Goal: Transaction & Acquisition: Obtain resource

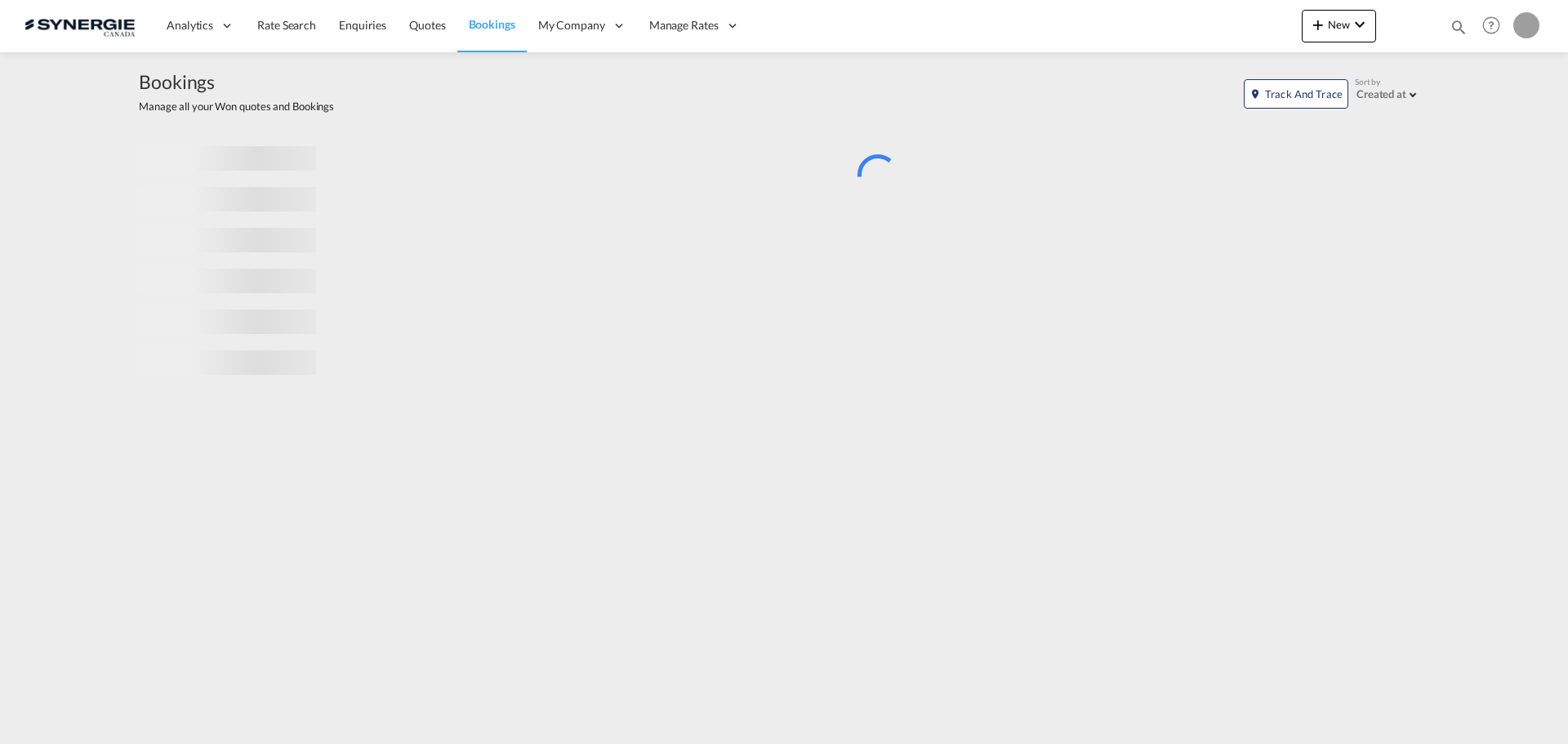
click at [1456, 25] on md-icon "icon-magnify" at bounding box center [1459, 27] width 18 height 18
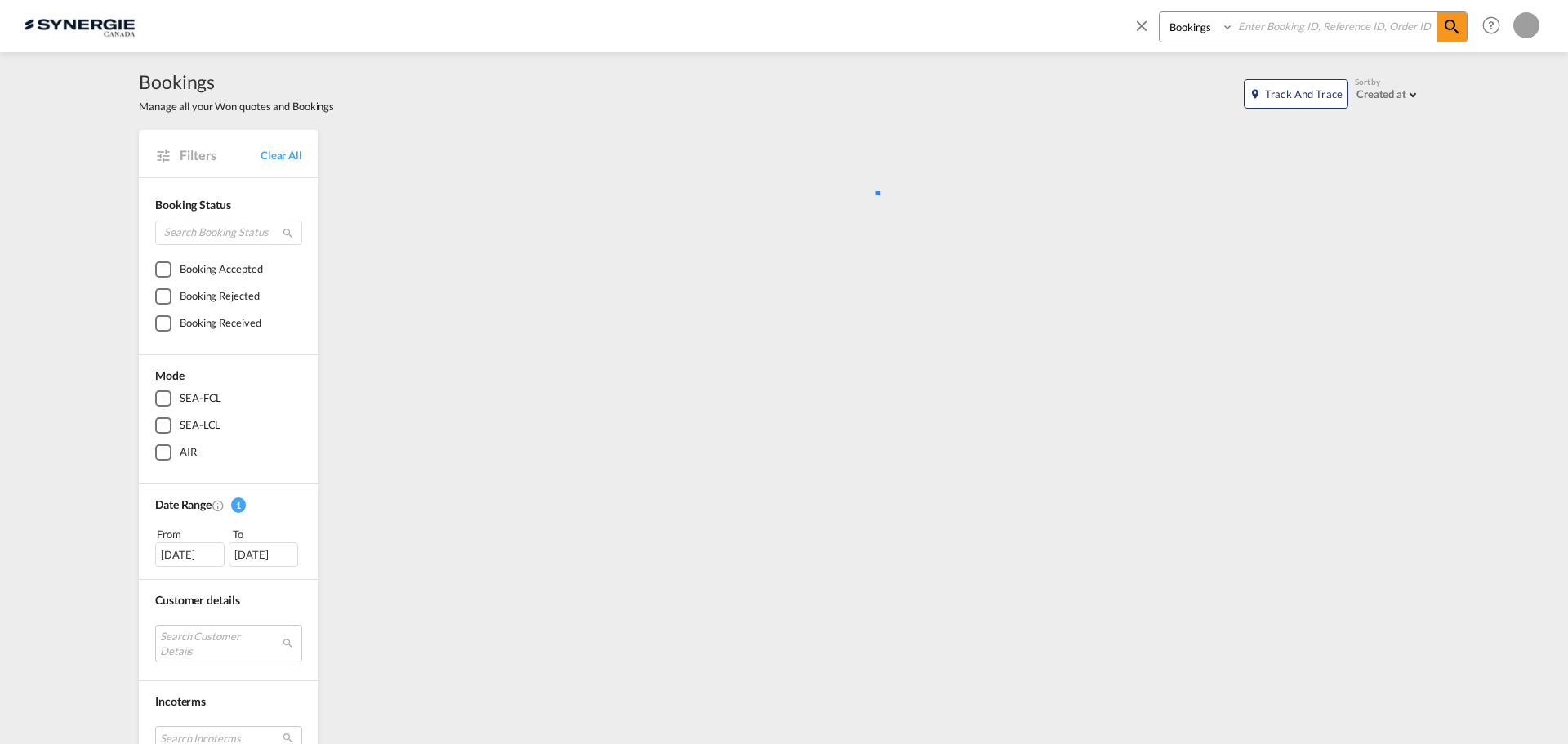
click at [1192, 28] on select "Bookings Quotes Enquiries" at bounding box center [1198, 27] width 77 height 30
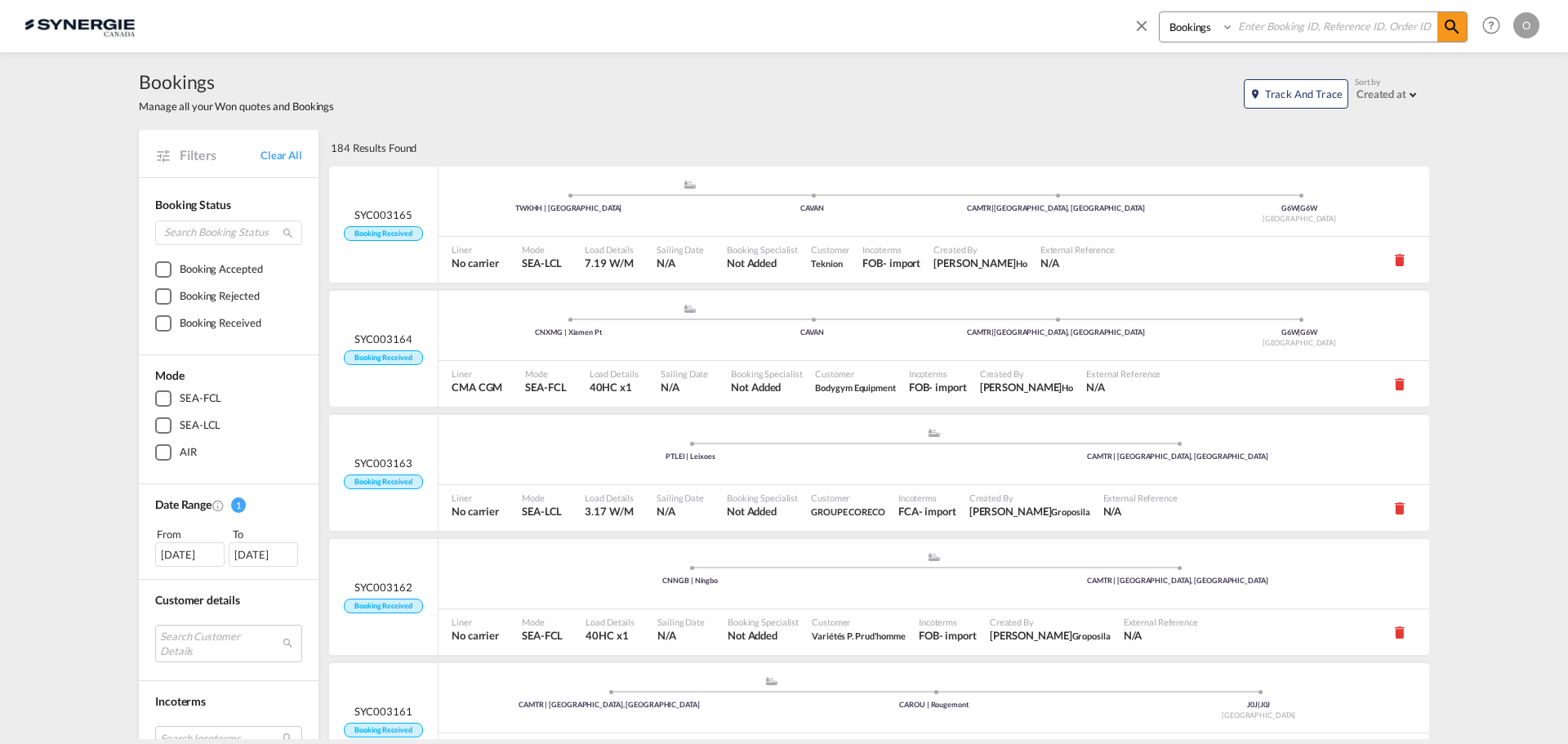
select select "Quotes"
click at [1160, 12] on select "Bookings Quotes Enquiries" at bounding box center [1198, 27] width 77 height 30
paste input "SYC000015362"
type input "SYC000015362"
click at [1463, 22] on span at bounding box center [1452, 27] width 30 height 30
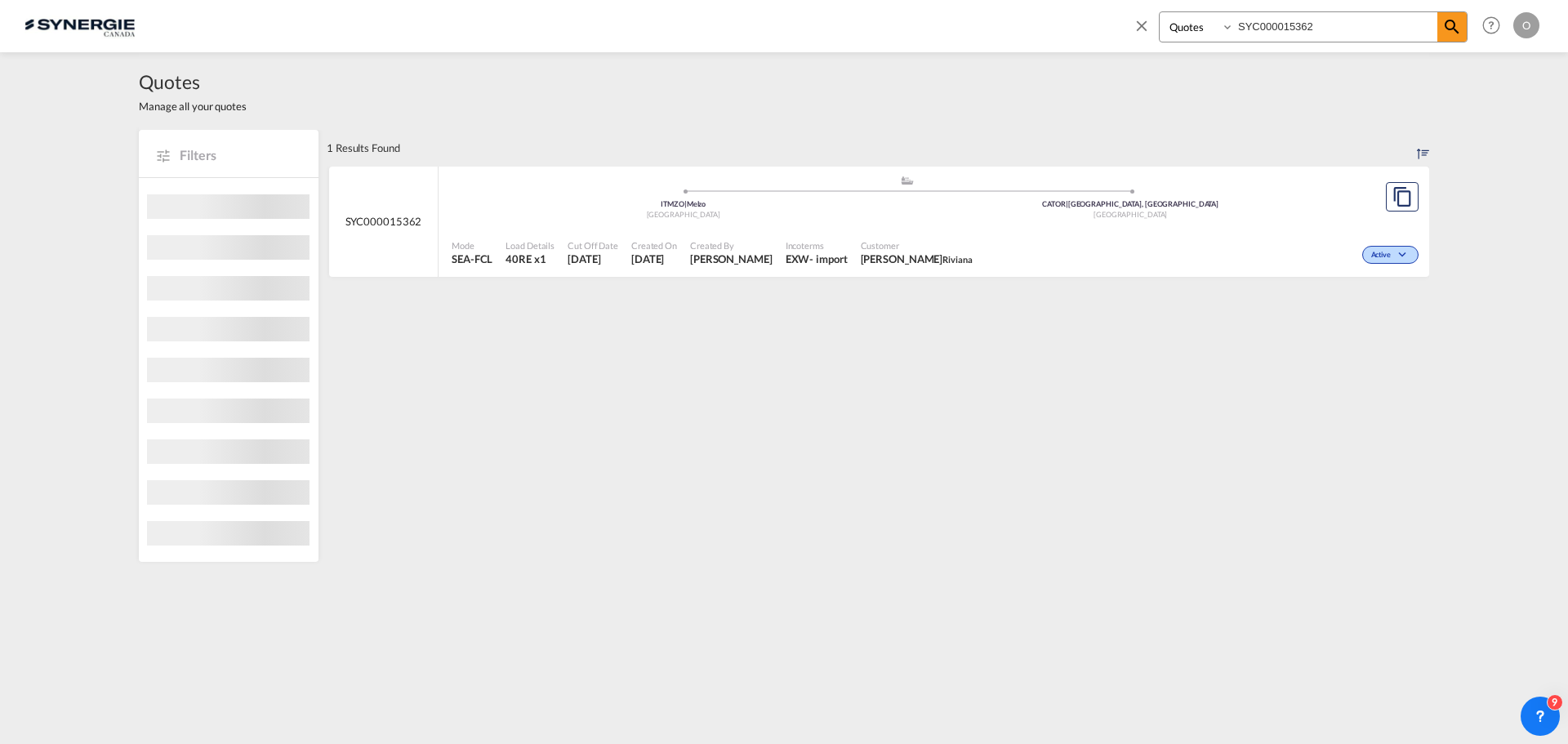
click at [901, 244] on span "Customer" at bounding box center [916, 245] width 112 height 12
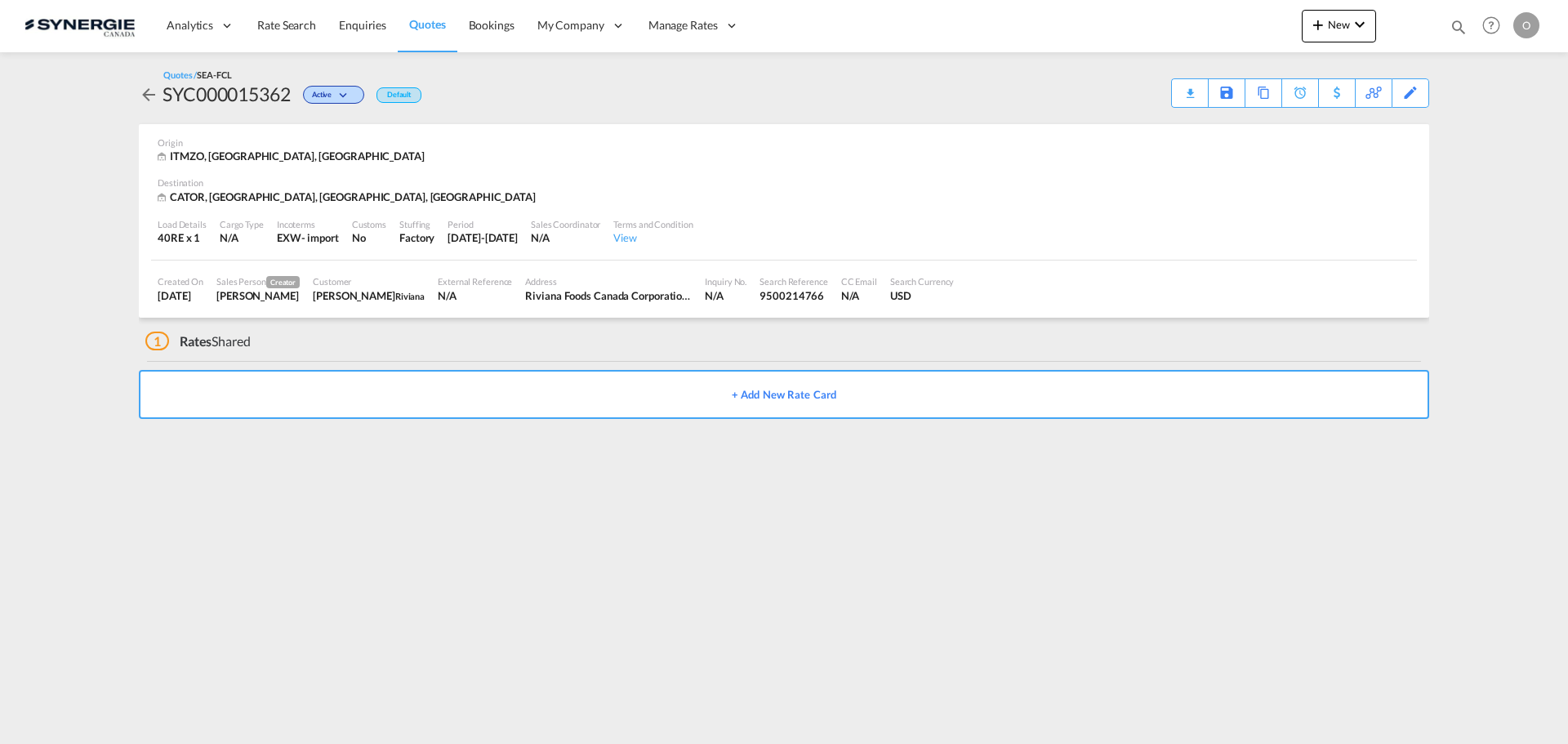
click at [1164, 94] on div "Quotes / SEA-FCL SYC000015362 Active Default Download Quote Save As Template Co…" at bounding box center [784, 88] width 1290 height 40
click at [1182, 94] on div "Download Quote" at bounding box center [1158, 92] width 83 height 26
click at [144, 92] on md-icon "icon-arrow-left" at bounding box center [149, 95] width 20 height 20
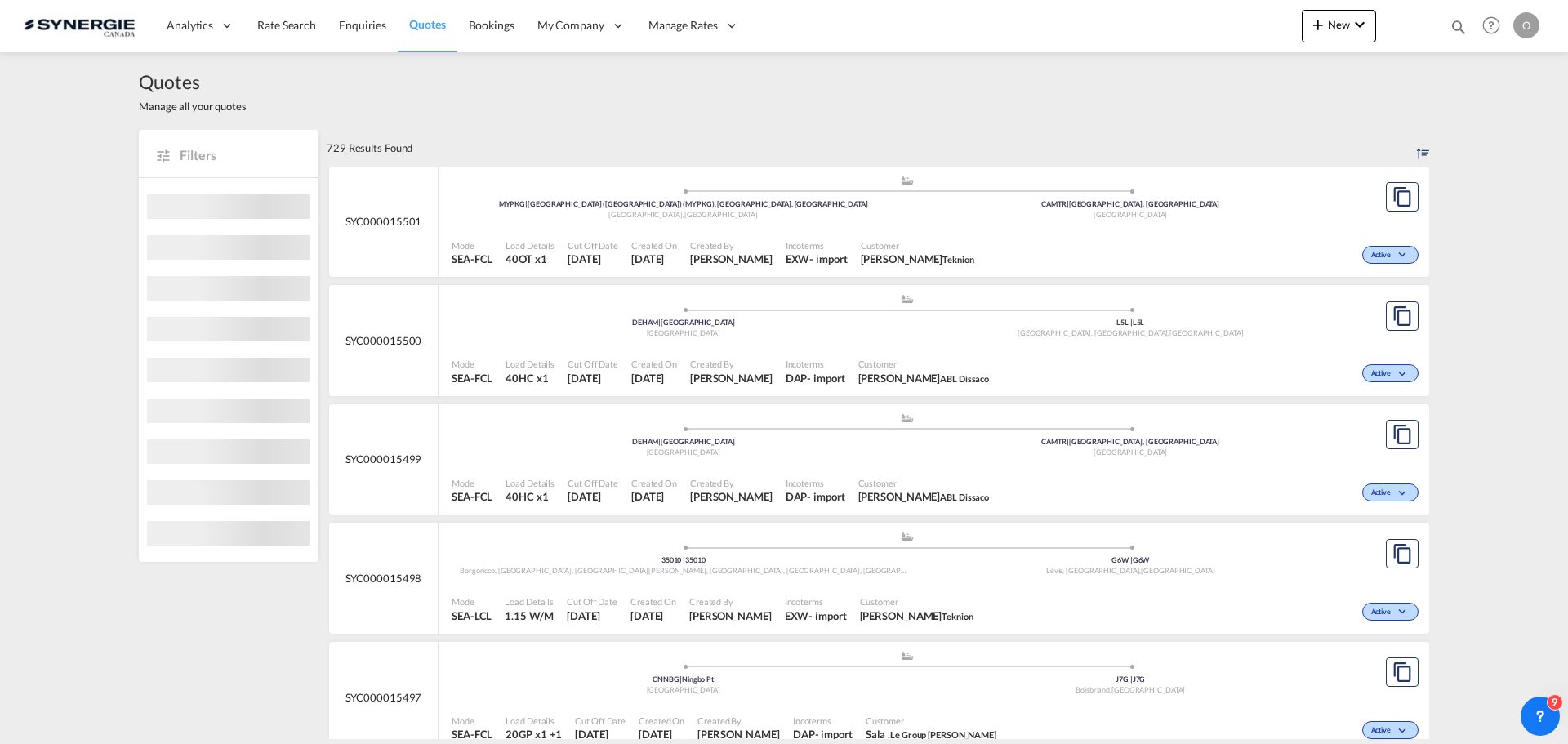
click at [1451, 23] on md-icon "icon-magnify" at bounding box center [1459, 27] width 18 height 18
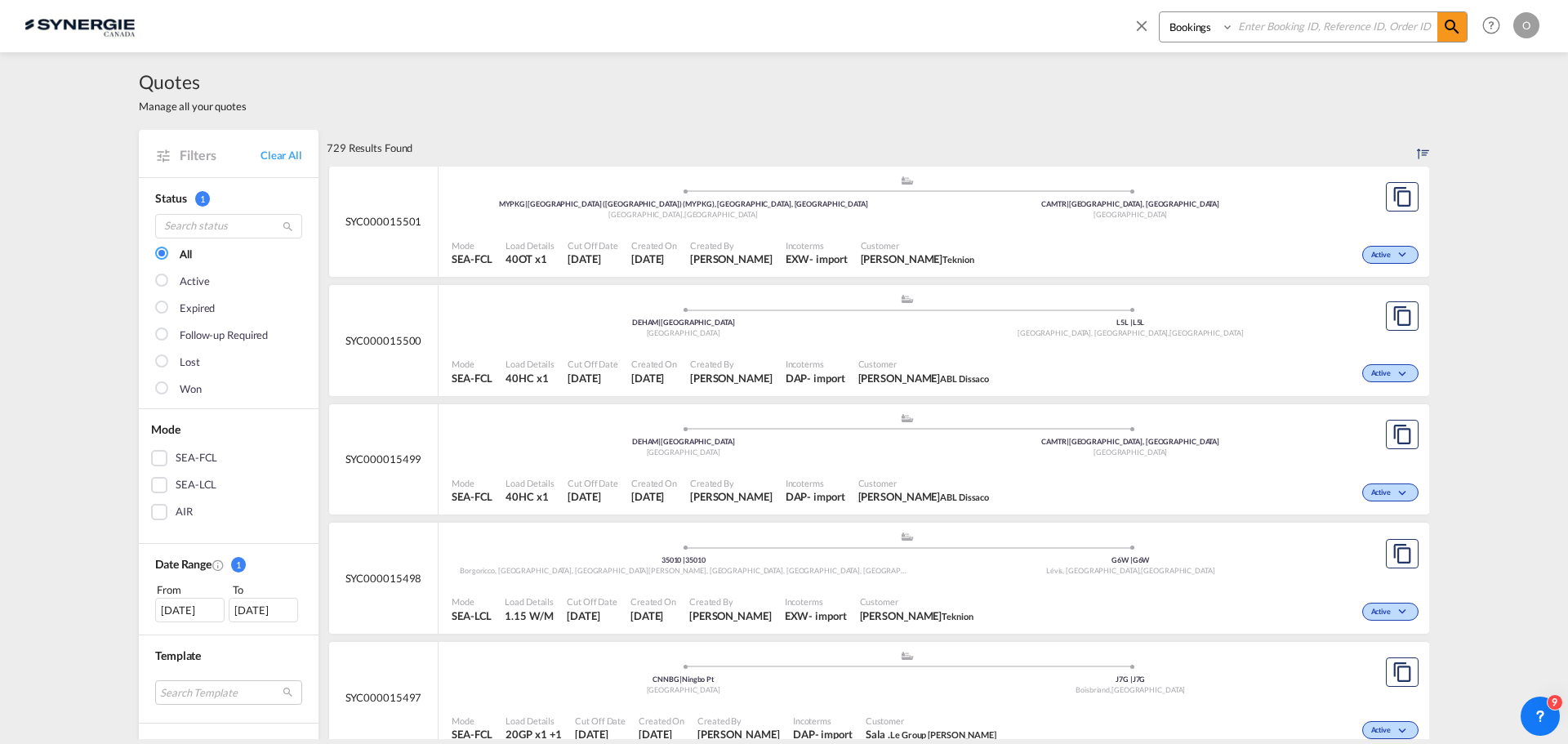
click at [1192, 34] on select "Bookings Quotes Enquiries" at bounding box center [1198, 27] width 77 height 30
select select "Quotes"
click at [1160, 12] on select "Bookings Quotes Enquiries" at bounding box center [1198, 27] width 77 height 30
paste input "SYC000015362"
type input "SYC000015362"
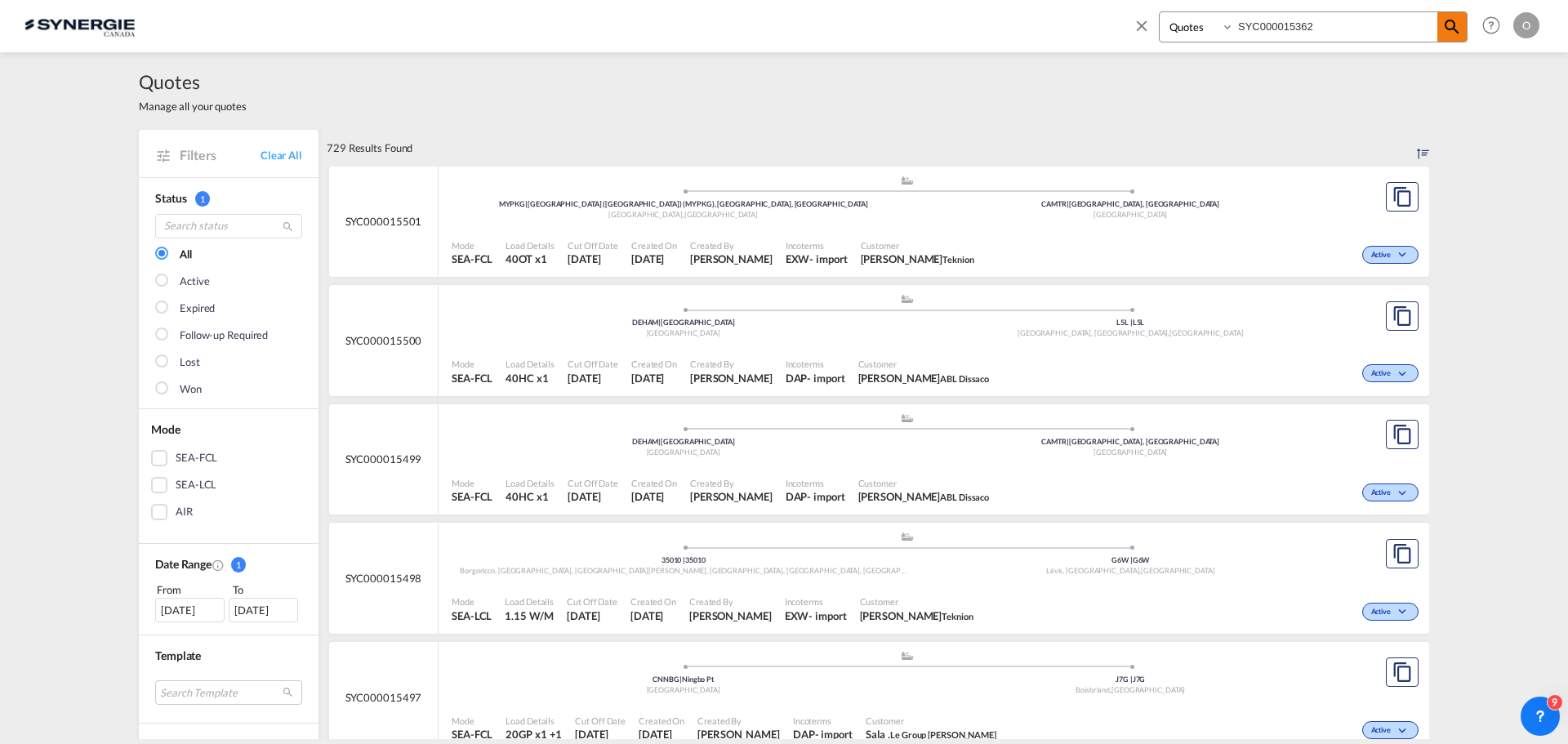
click at [1455, 21] on md-icon "icon-magnify" at bounding box center [1452, 27] width 20 height 20
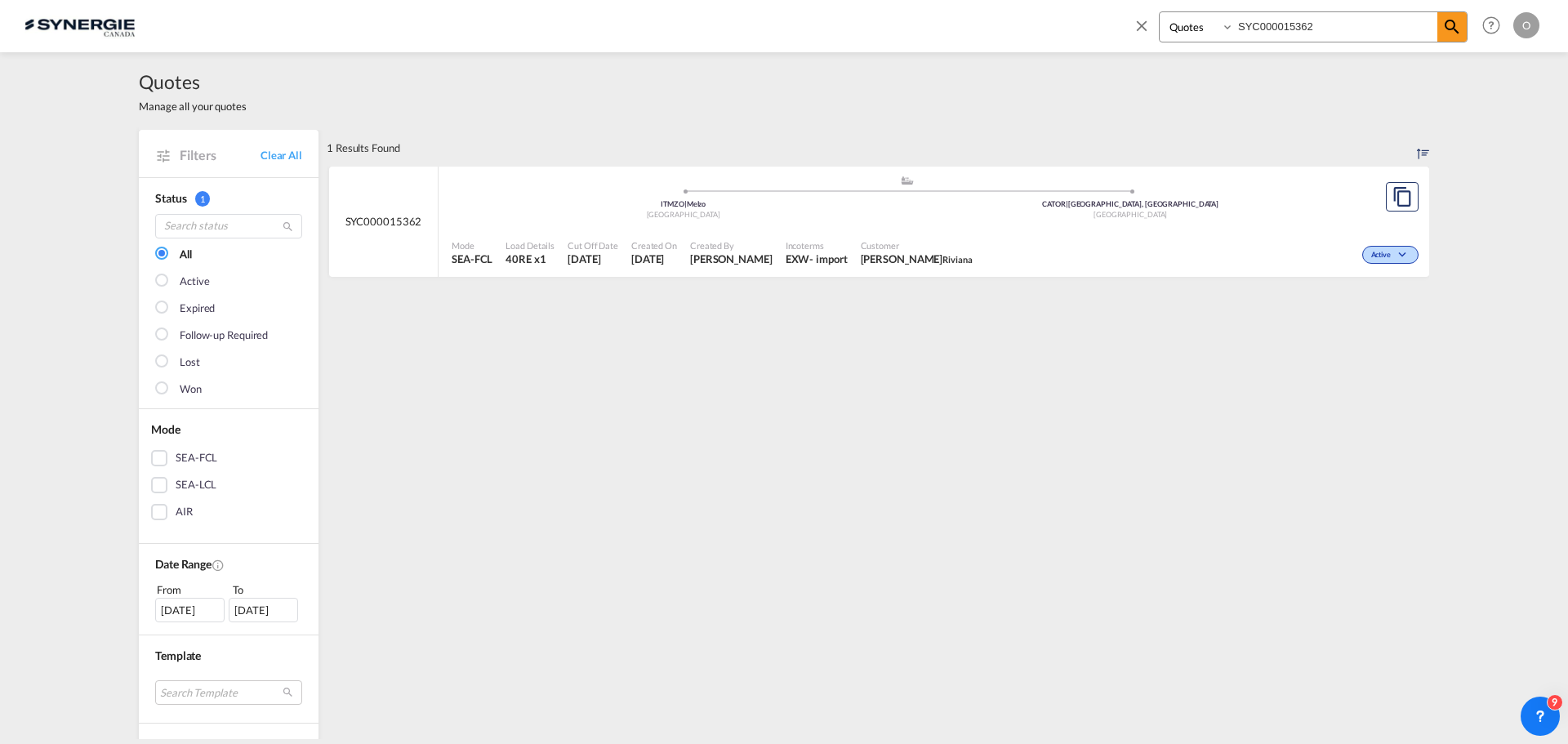
click at [1028, 220] on div ".a{fill:#aaa8ad;} .a{fill:#aaa8ad;} ITMZO | Melzo Italy CATOR | Toronto, ON Can…" at bounding box center [907, 198] width 911 height 49
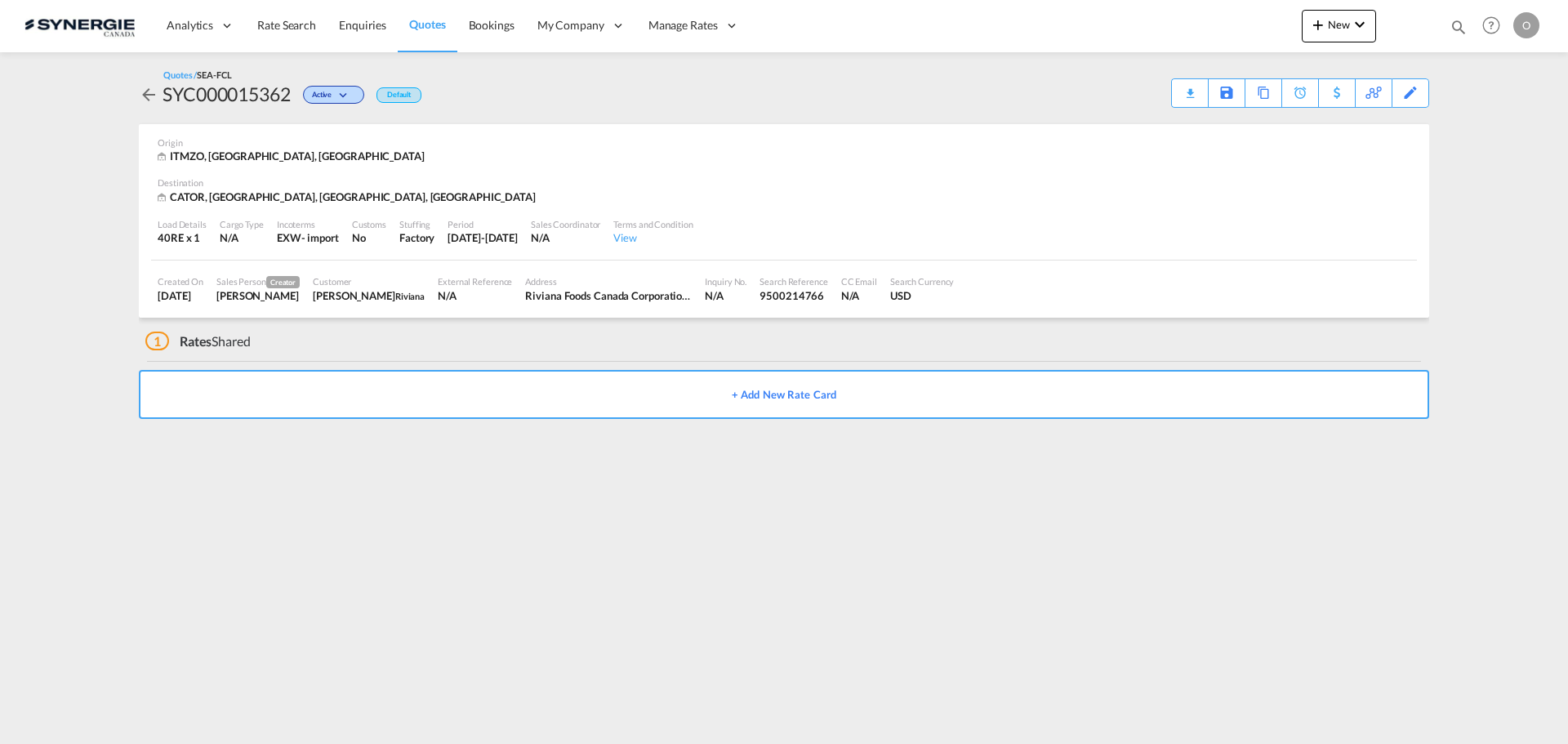
click at [493, 220] on div "Period" at bounding box center [483, 224] width 70 height 12
click at [465, 282] on div "External Reference" at bounding box center [475, 281] width 74 height 12
click at [1455, 20] on md-icon "icon-magnify" at bounding box center [1459, 27] width 18 height 18
click at [1194, 36] on select "Bookings Quotes Enquiries" at bounding box center [1198, 27] width 77 height 30
click at [1160, 12] on select "Bookings Quotes Enquiries" at bounding box center [1198, 27] width 77 height 30
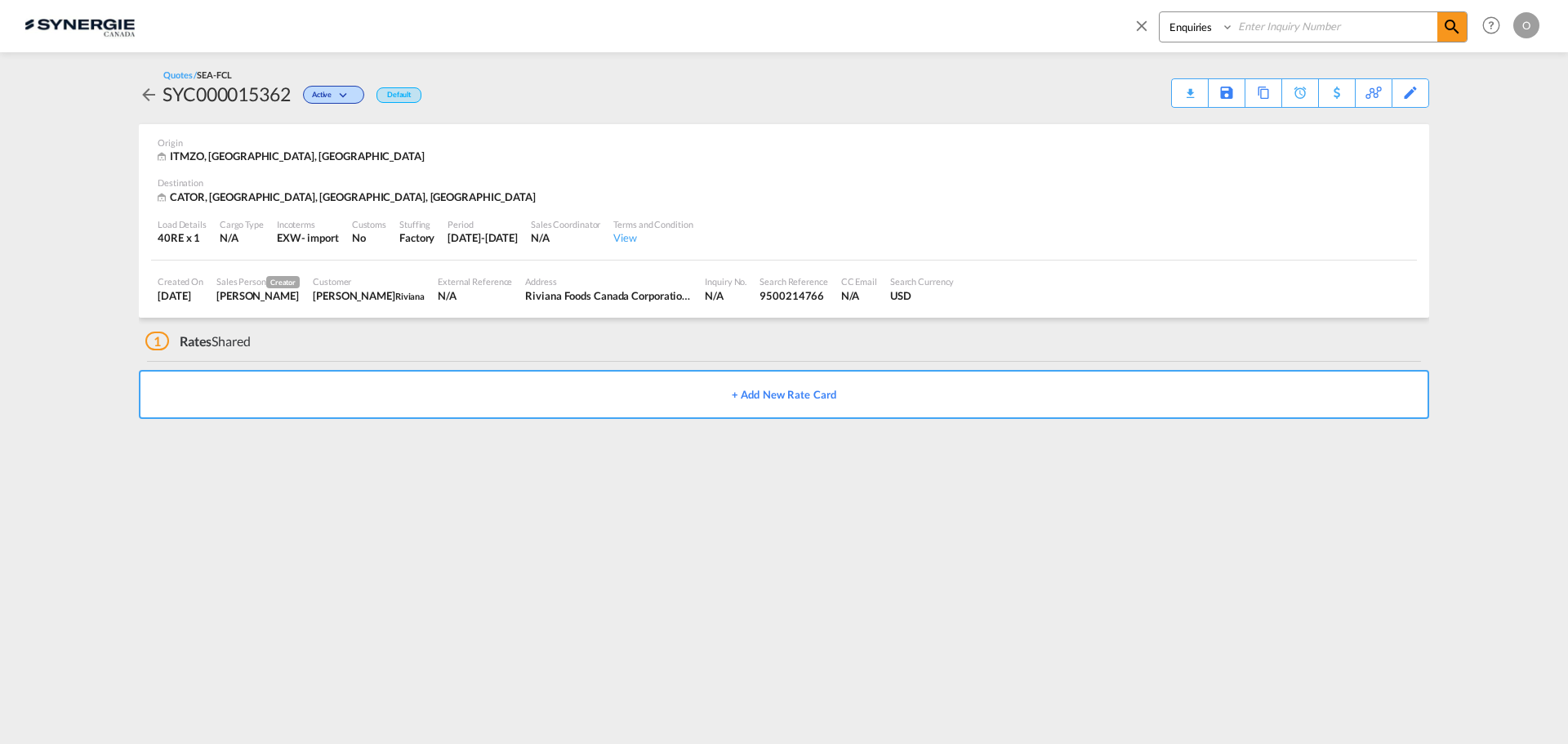
click at [1199, 30] on select "Bookings Quotes Enquiries" at bounding box center [1198, 27] width 77 height 30
select select "Quotes"
click at [1160, 12] on select "Bookings Quotes Enquiries" at bounding box center [1198, 27] width 77 height 30
paste input "SYC000014465"
type input "SYC000014465"
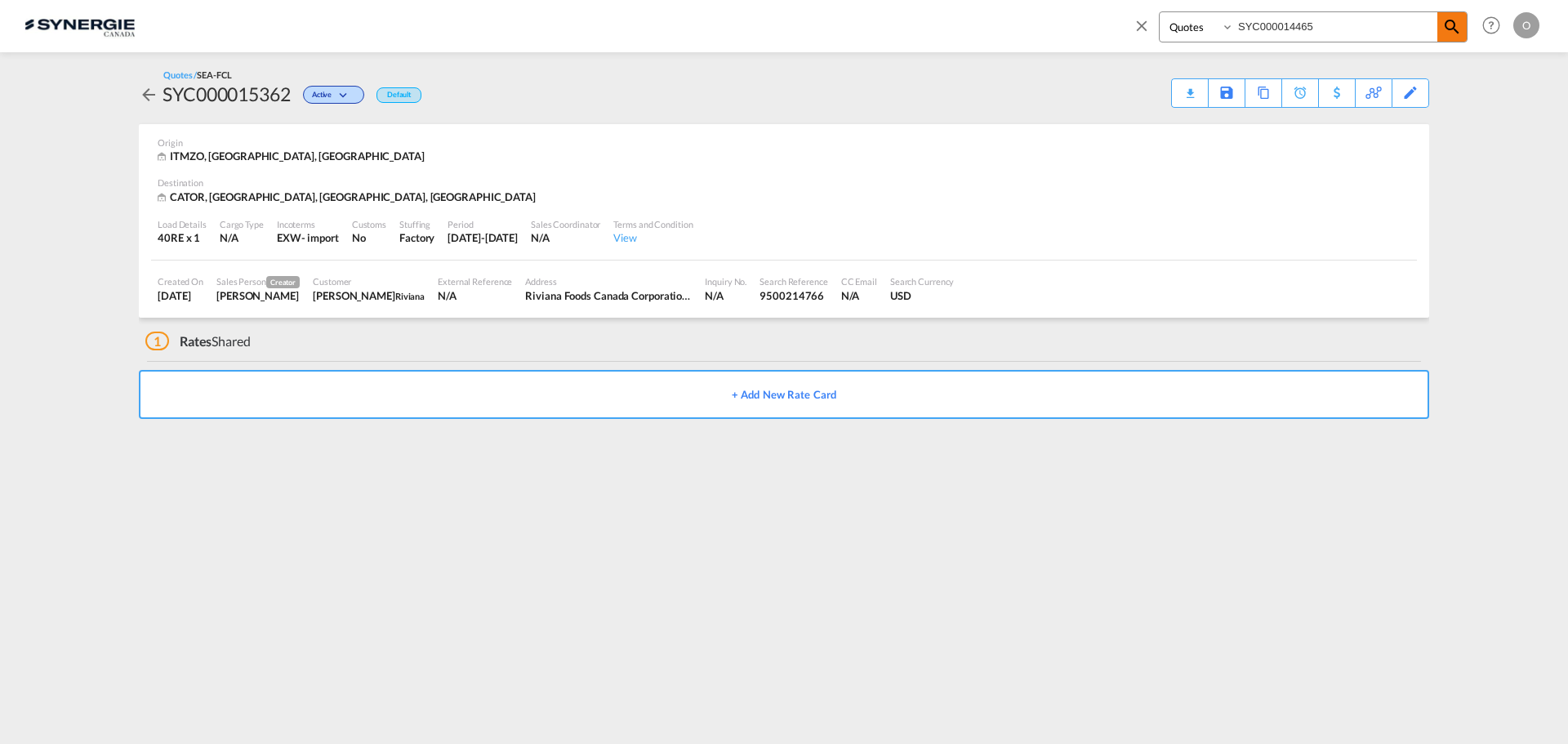
click at [1453, 15] on span at bounding box center [1452, 27] width 30 height 30
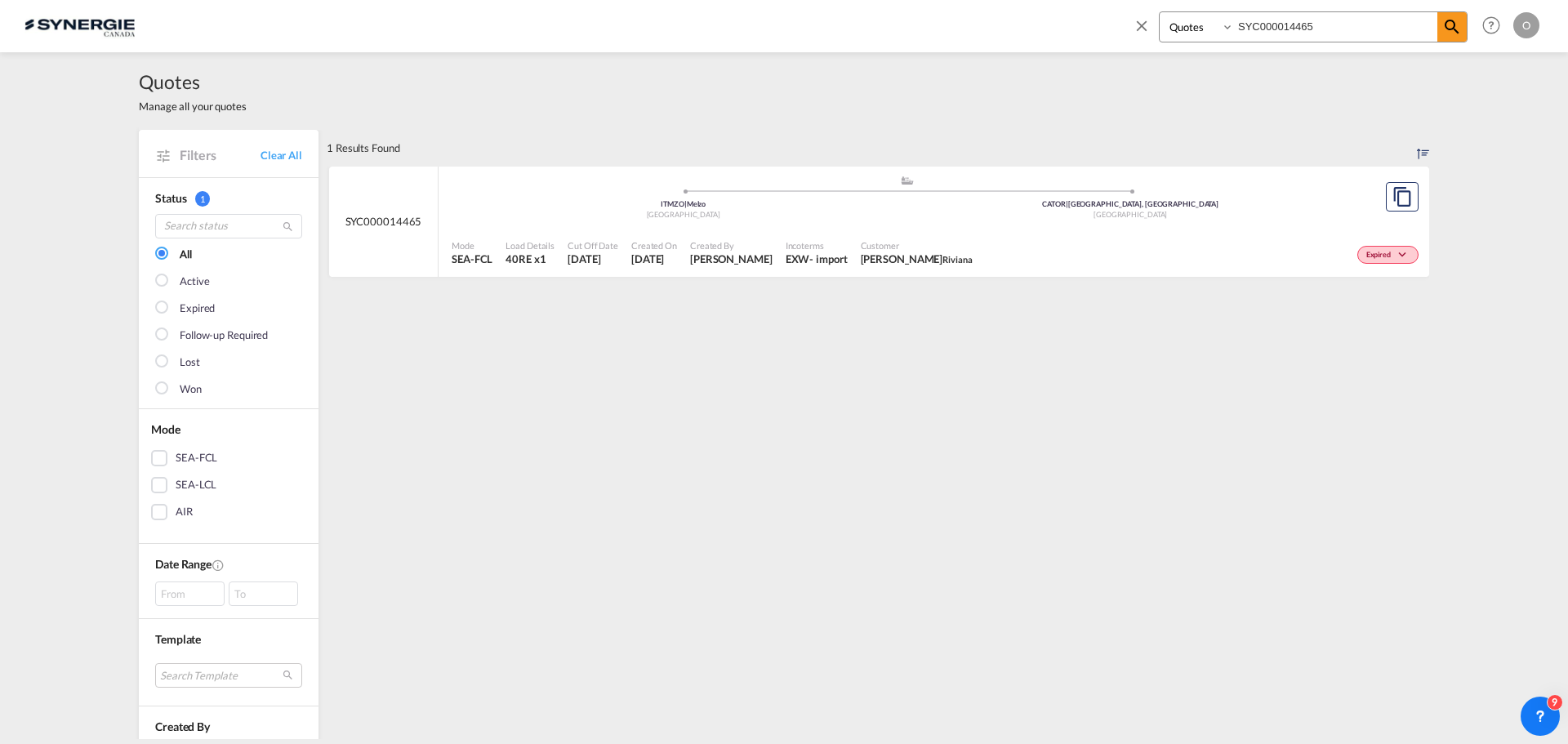
click at [1120, 244] on div "Expired" at bounding box center [1200, 253] width 443 height 41
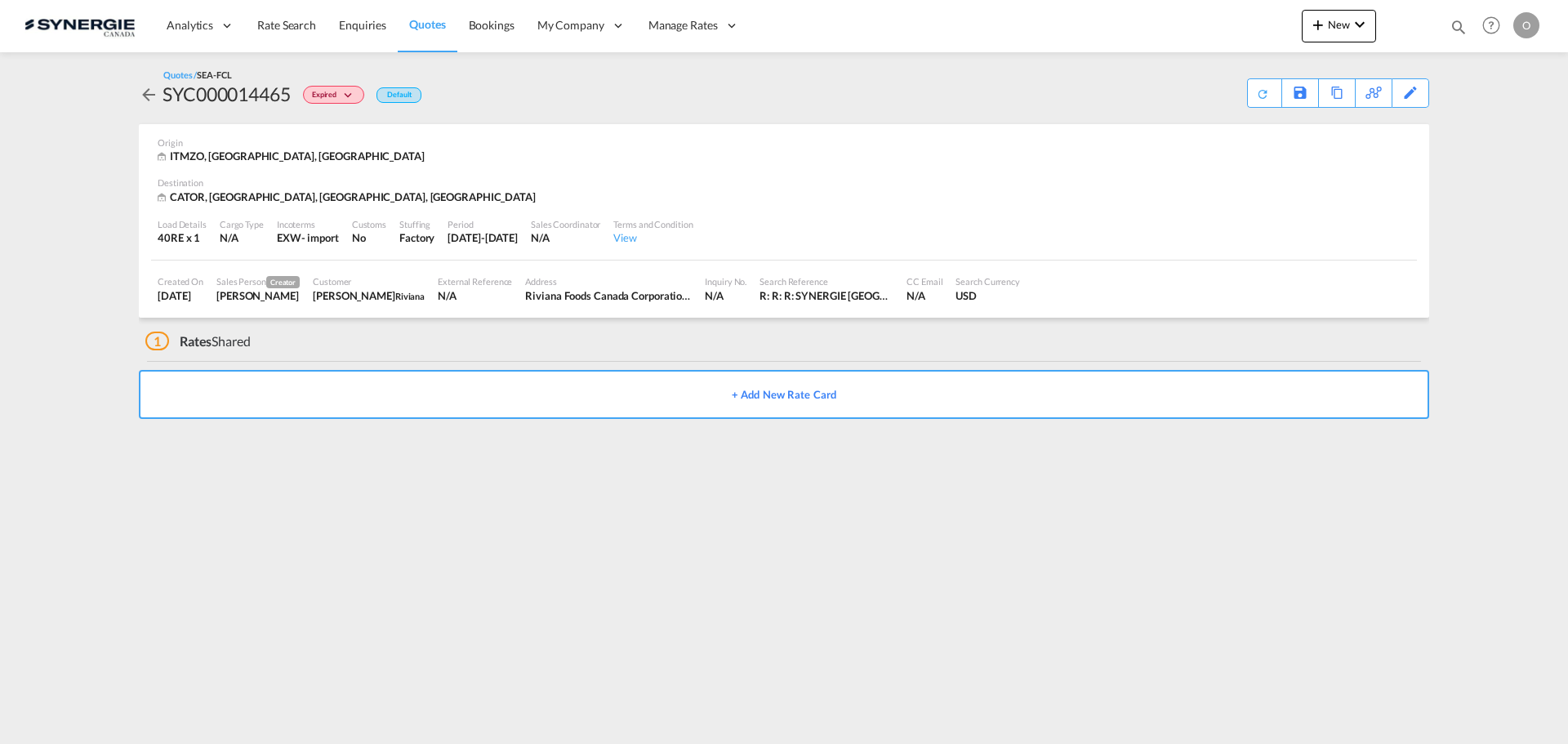
click at [853, 407] on button "+ Add New Rate Card" at bounding box center [784, 393] width 1290 height 49
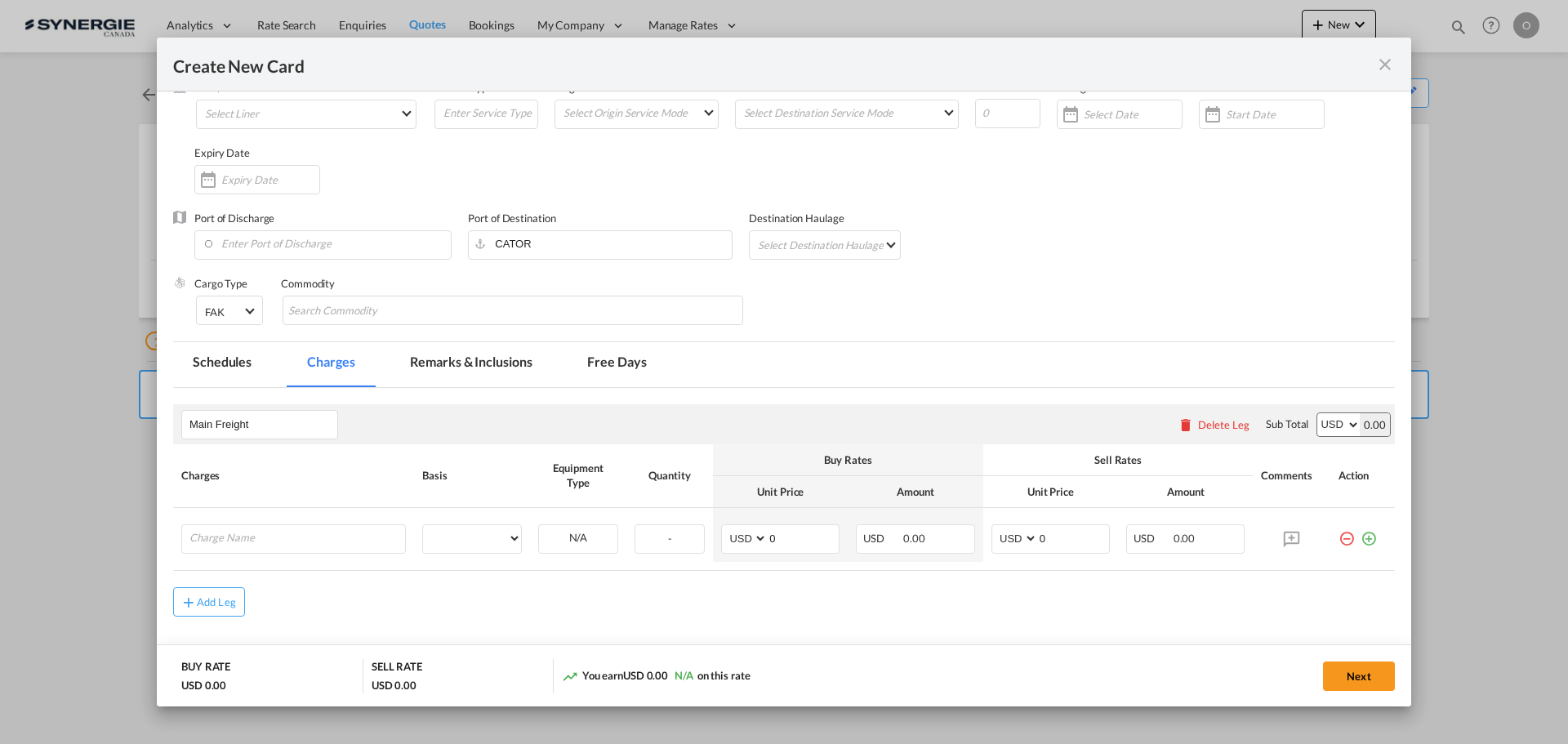
scroll to position [155, 0]
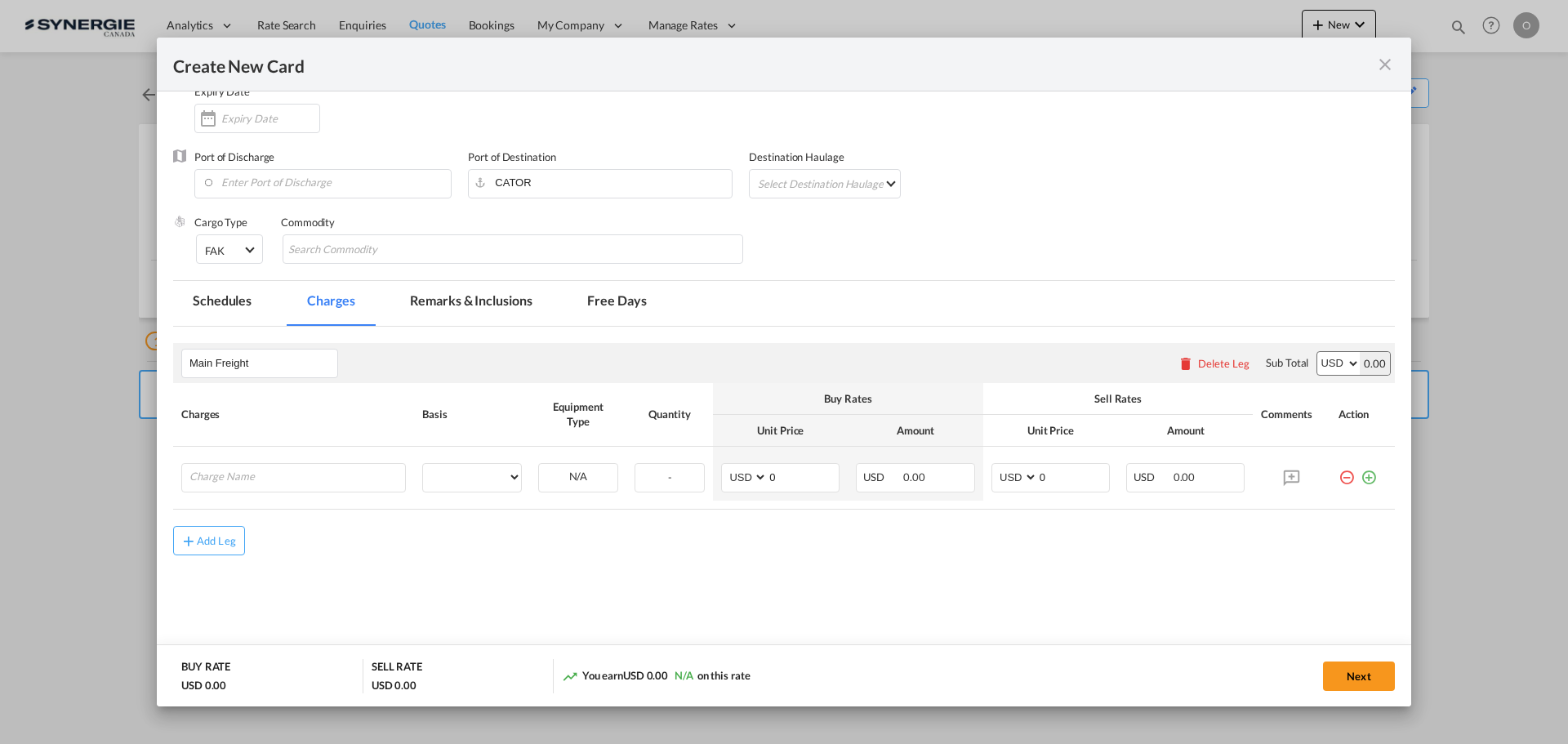
type input "Basic Ocean Freight"
select select "per equipment"
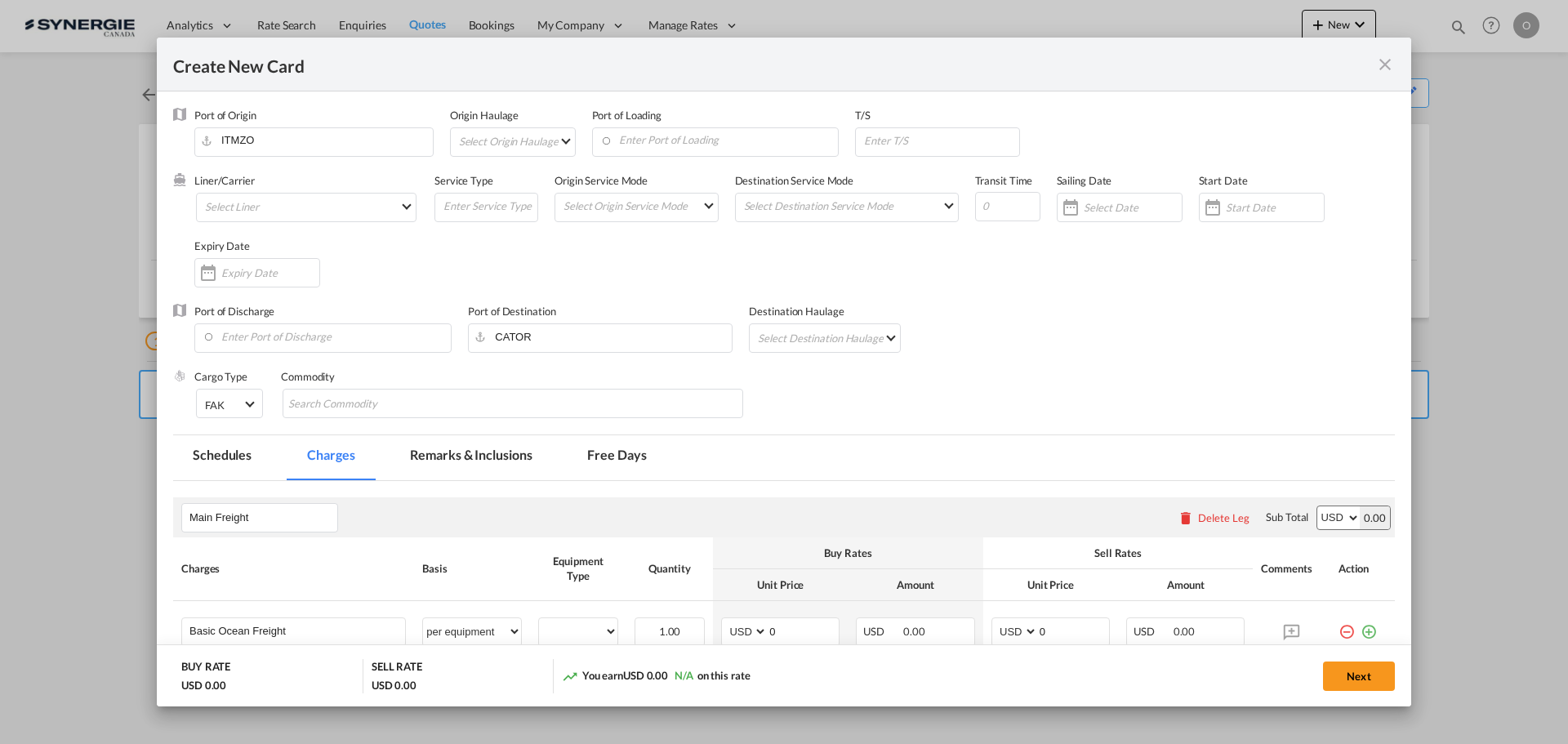
click at [1389, 58] on md-icon "icon-close fg-AAA8AD m-0 pointer" at bounding box center [1386, 64] width 20 height 20
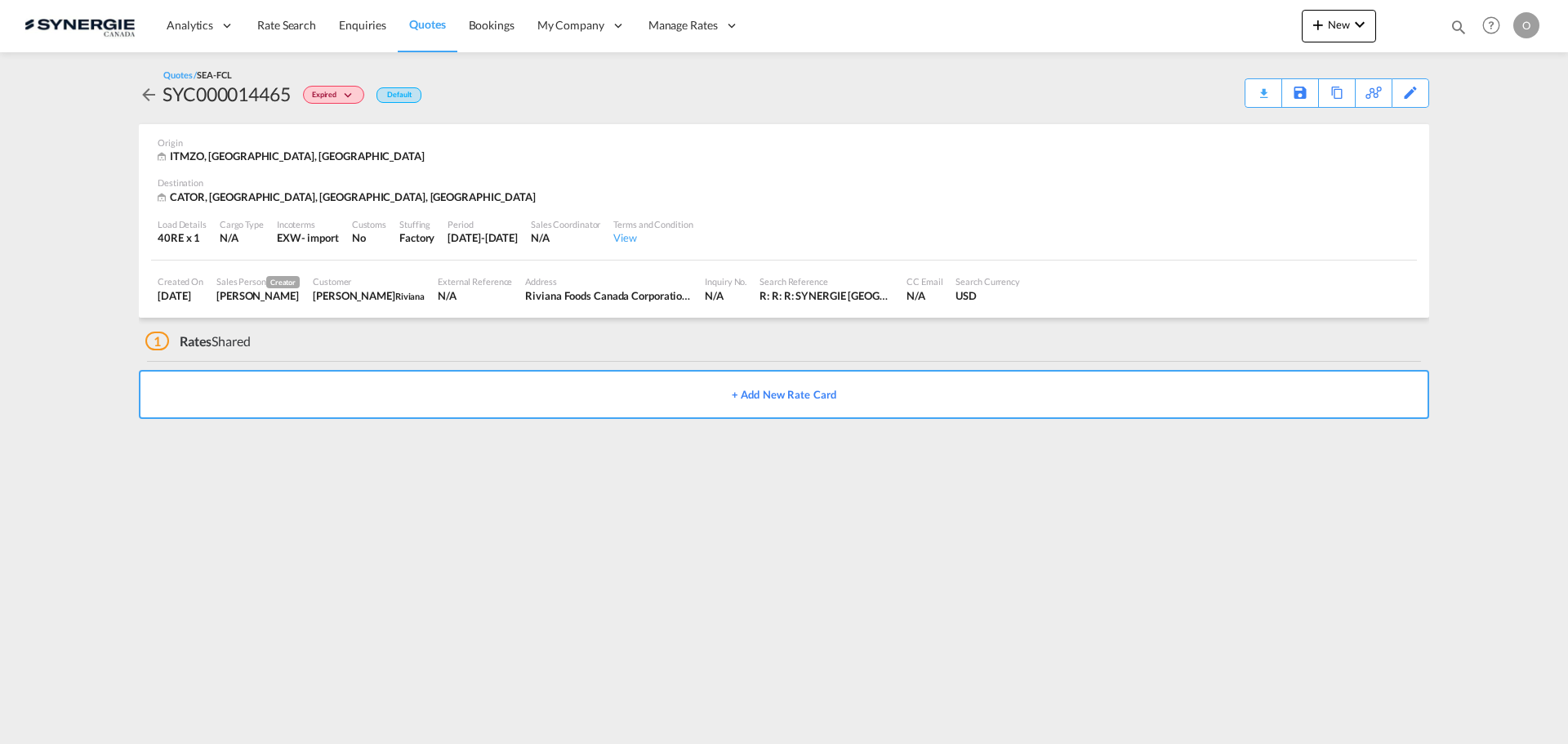
click at [400, 100] on div "Default" at bounding box center [398, 95] width 45 height 16
click at [1249, 96] on div "Download Quote" at bounding box center [1232, 92] width 83 height 26
click at [1464, 21] on md-icon "icon-magnify" at bounding box center [1459, 27] width 18 height 18
click at [1203, 29] on select "Bookings Quotes Enquiries" at bounding box center [1198, 27] width 77 height 30
select select "Quotes"
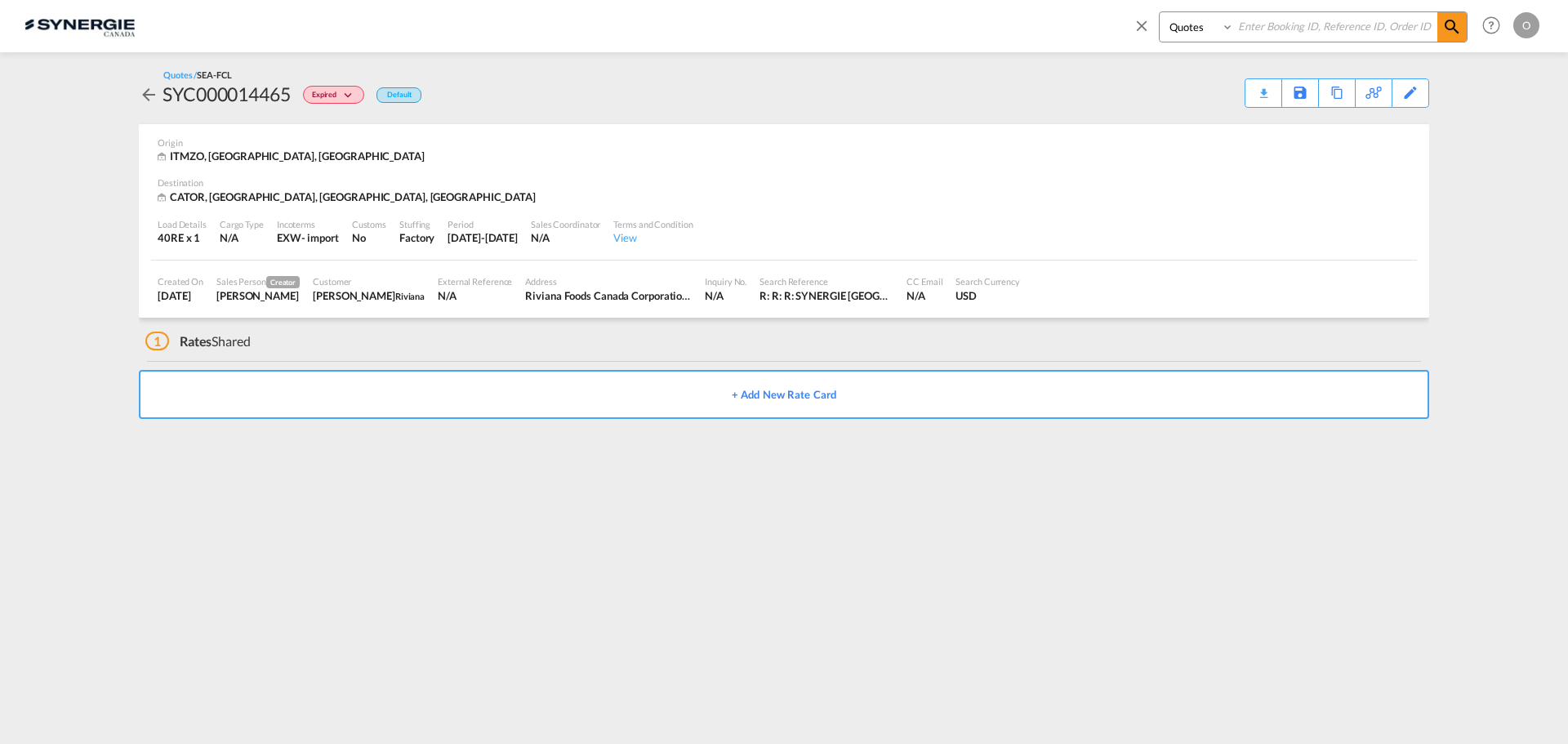
click at [1160, 12] on select "Bookings Quotes Enquiries" at bounding box center [1198, 27] width 77 height 30
paste input "SYC000014465"
type input "SYC000014465"
click at [1461, 21] on md-icon "icon-magnify" at bounding box center [1452, 27] width 20 height 20
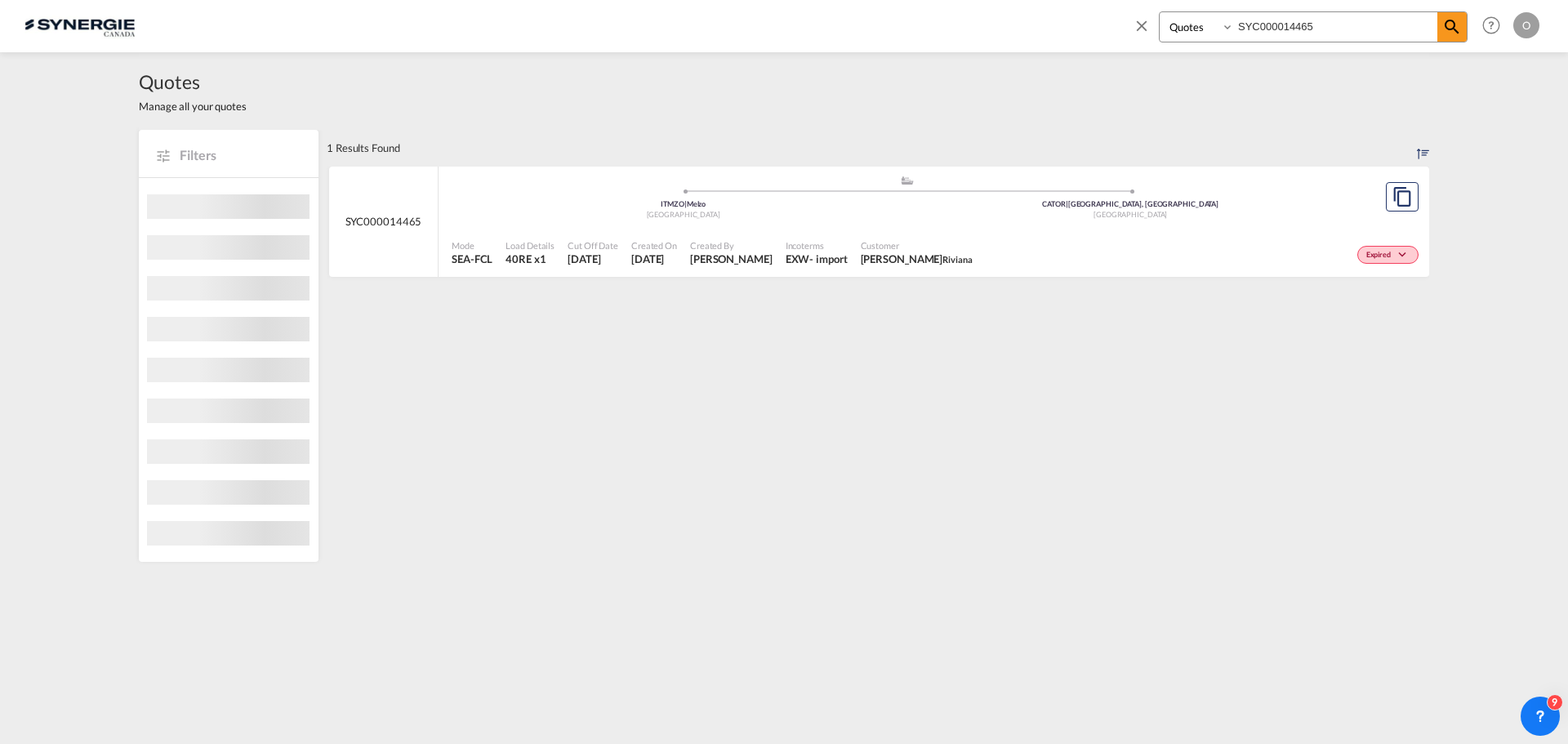
click at [390, 227] on span "SYC000014465" at bounding box center [384, 221] width 76 height 15
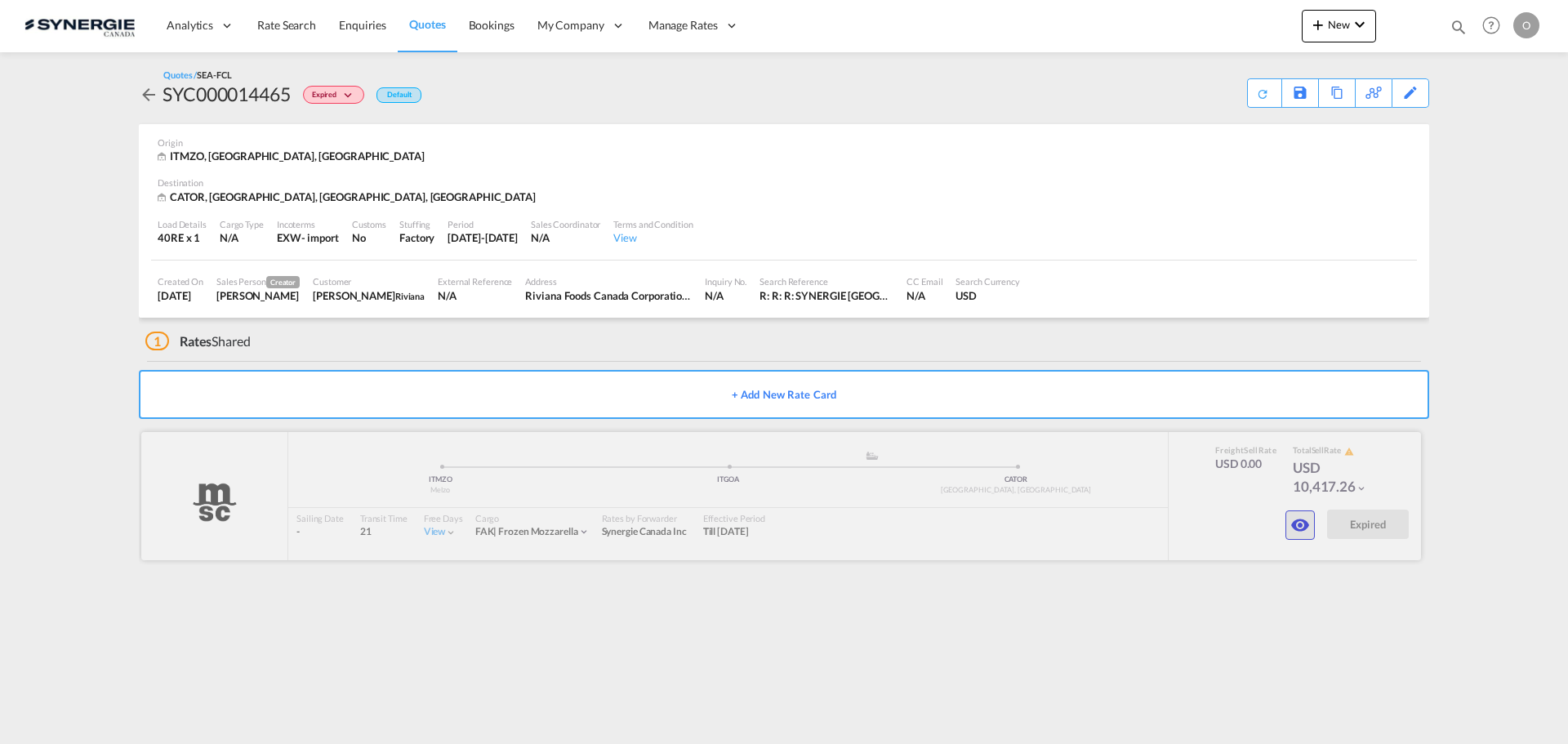
click at [1310, 522] on button "button" at bounding box center [1300, 525] width 30 height 30
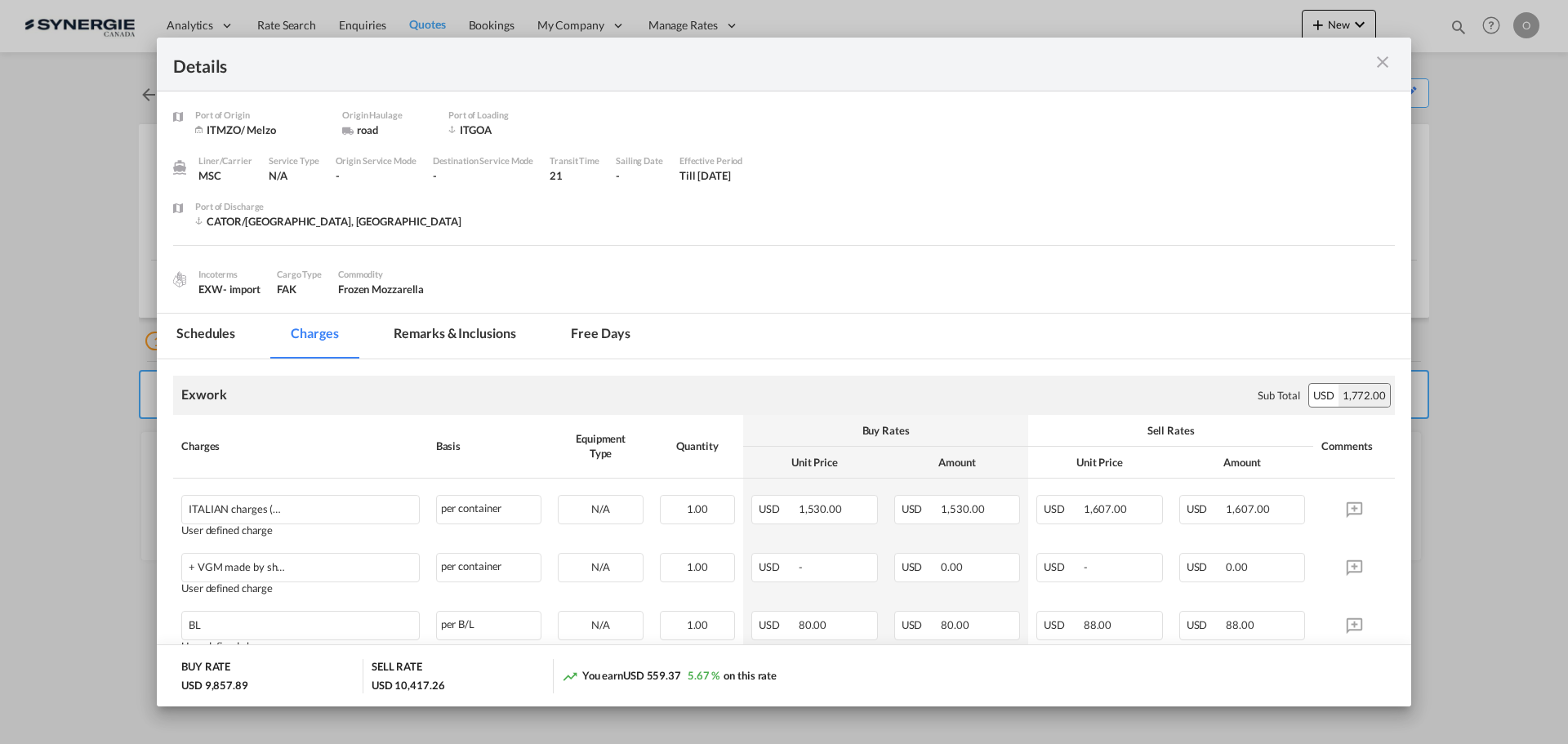
click at [504, 332] on md-tab-item "Remarks & Inclusions" at bounding box center [454, 335] width 161 height 45
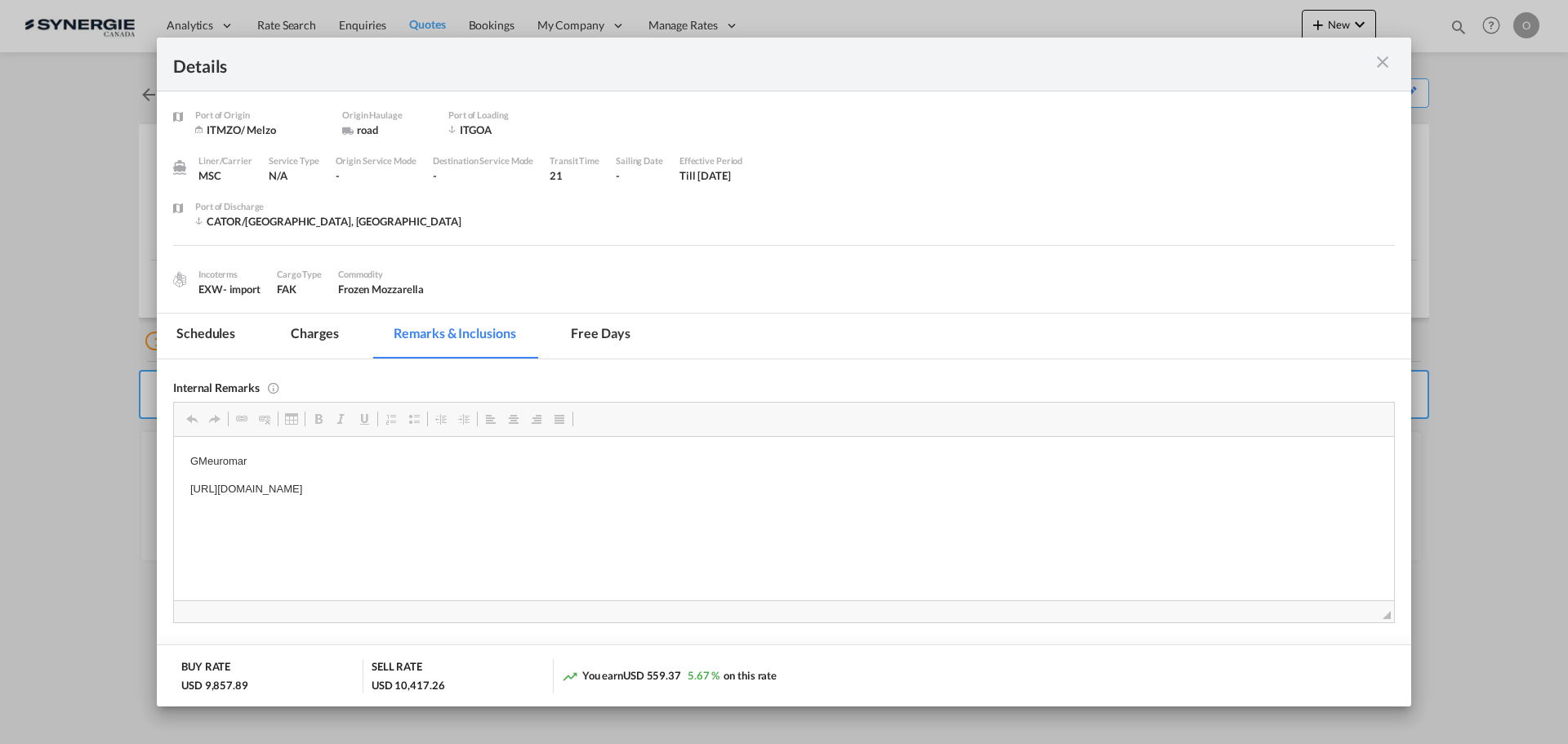
scroll to position [137, 0]
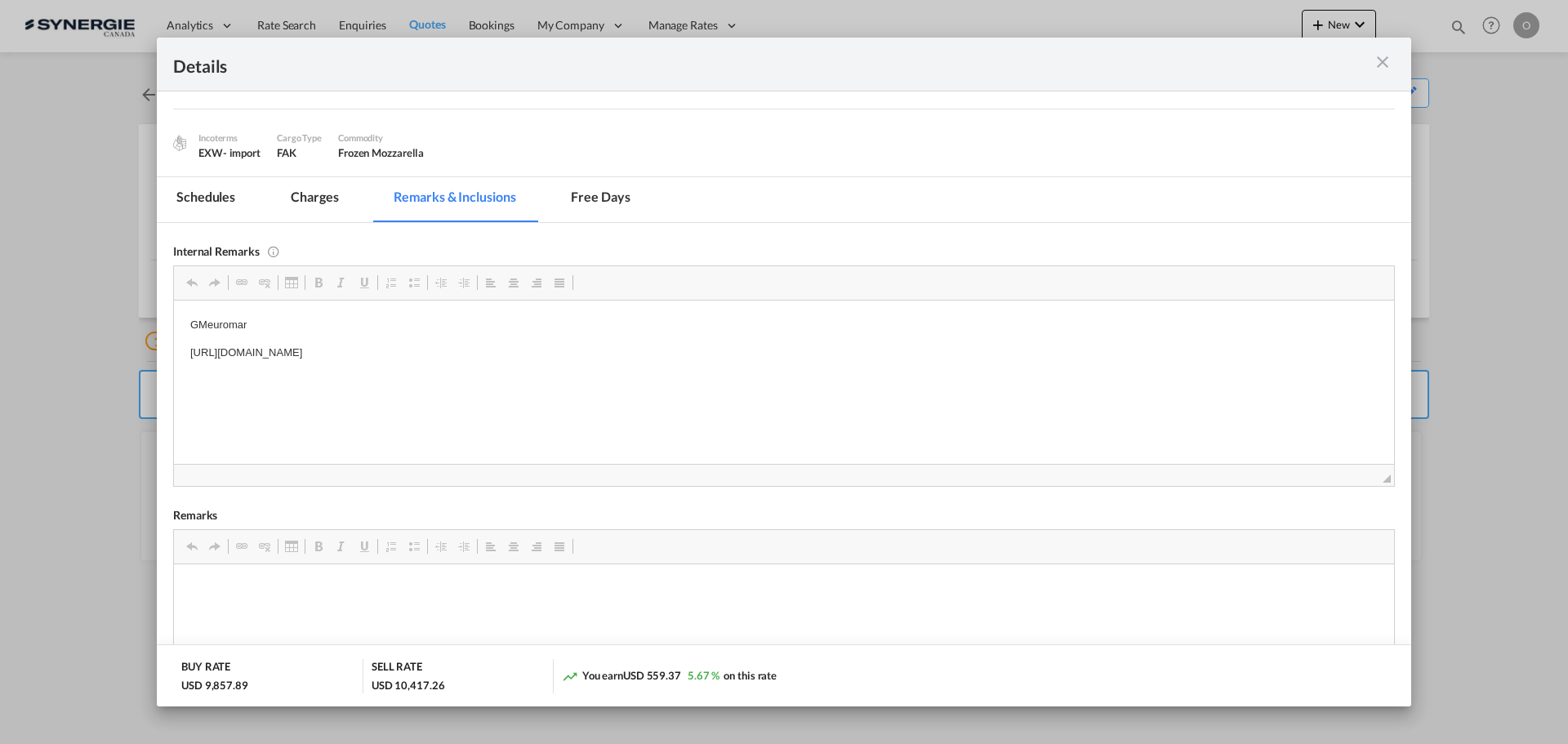
drag, startPoint x: 187, startPoint y: 350, endPoint x: 628, endPoint y: 356, distance: 441.0
click at [642, 370] on span "Copy" at bounding box center [651, 371] width 51 height 24
copy p "[URL][DOMAIN_NAME]"
